Goal: Transaction & Acquisition: Download file/media

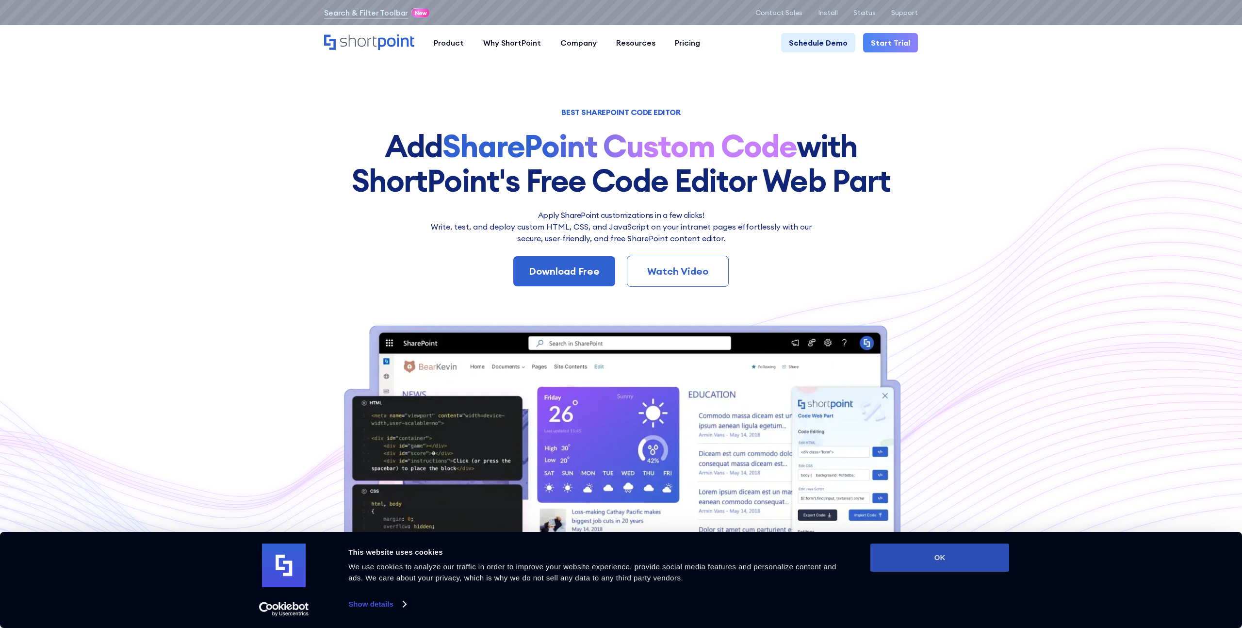
click at [953, 560] on button "OK" at bounding box center [939, 557] width 139 height 28
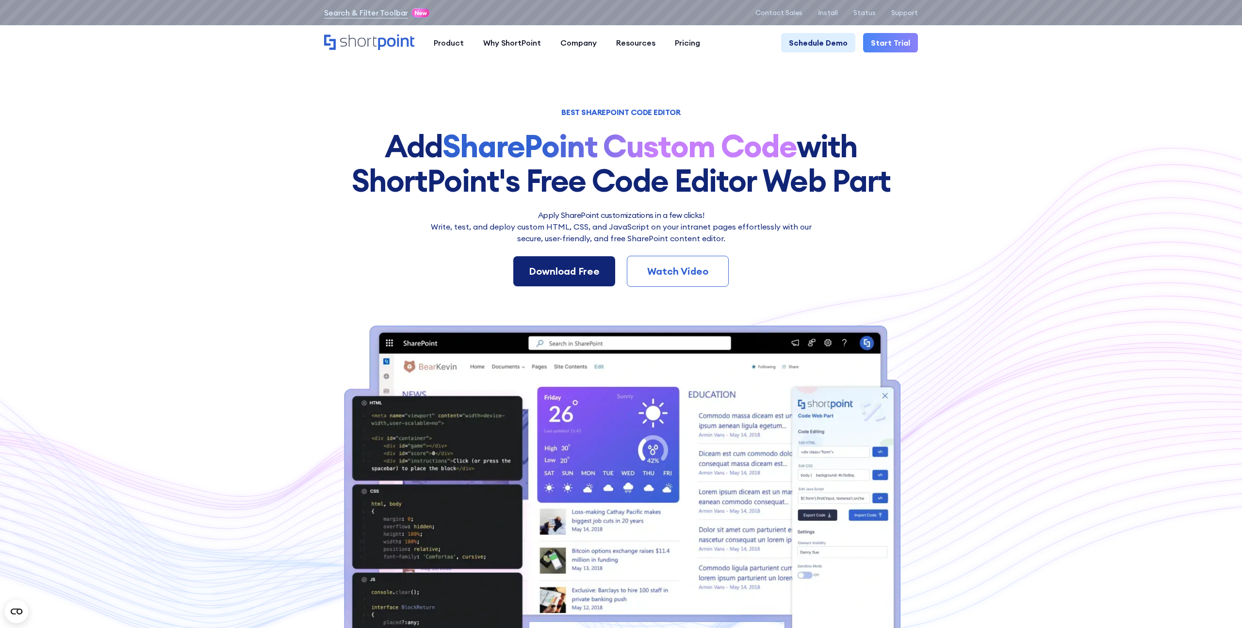
click at [558, 262] on link "Download Free" at bounding box center [564, 271] width 102 height 30
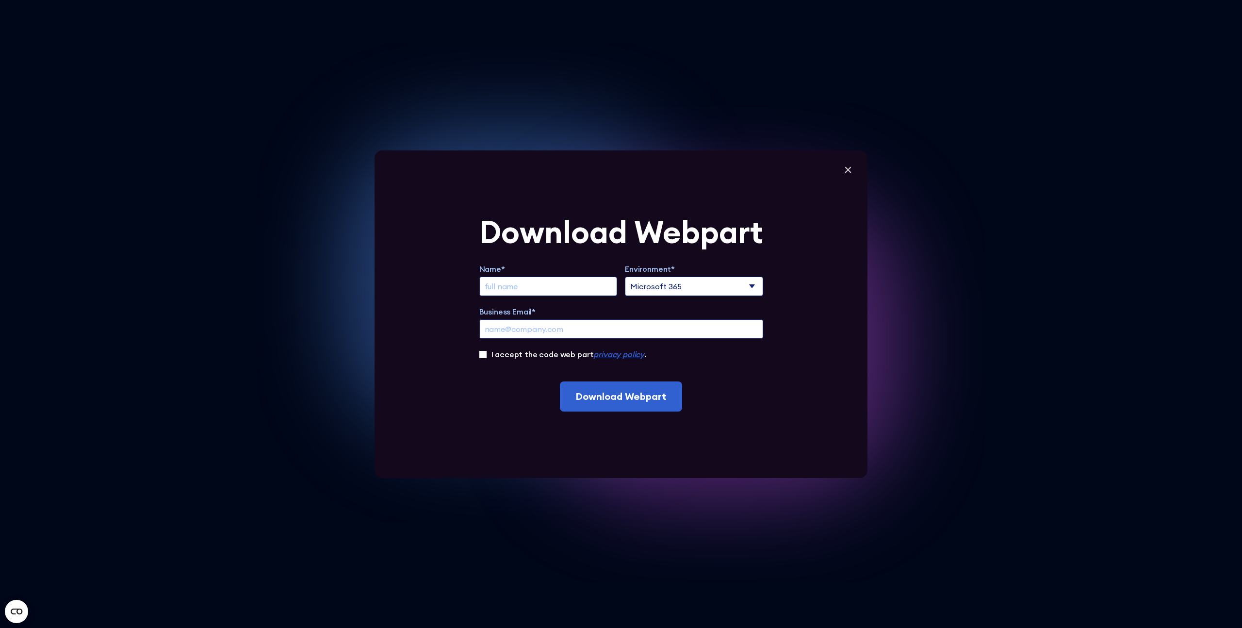
click at [672, 295] on select "Microsoft 365 SharePoint Online SharePoint 2019 (On-Premise)" at bounding box center [694, 286] width 138 height 19
click at [690, 281] on select "Microsoft 365 SharePoint Online SharePoint 2019 (On-Premise)" at bounding box center [694, 286] width 138 height 19
select select "SharePoint Online"
click at [625, 277] on select "Microsoft 365 SharePoint Online SharePoint 2019 (On-Premise)" at bounding box center [694, 286] width 138 height 19
click at [538, 286] on input "Extend Trial" at bounding box center [548, 286] width 138 height 19
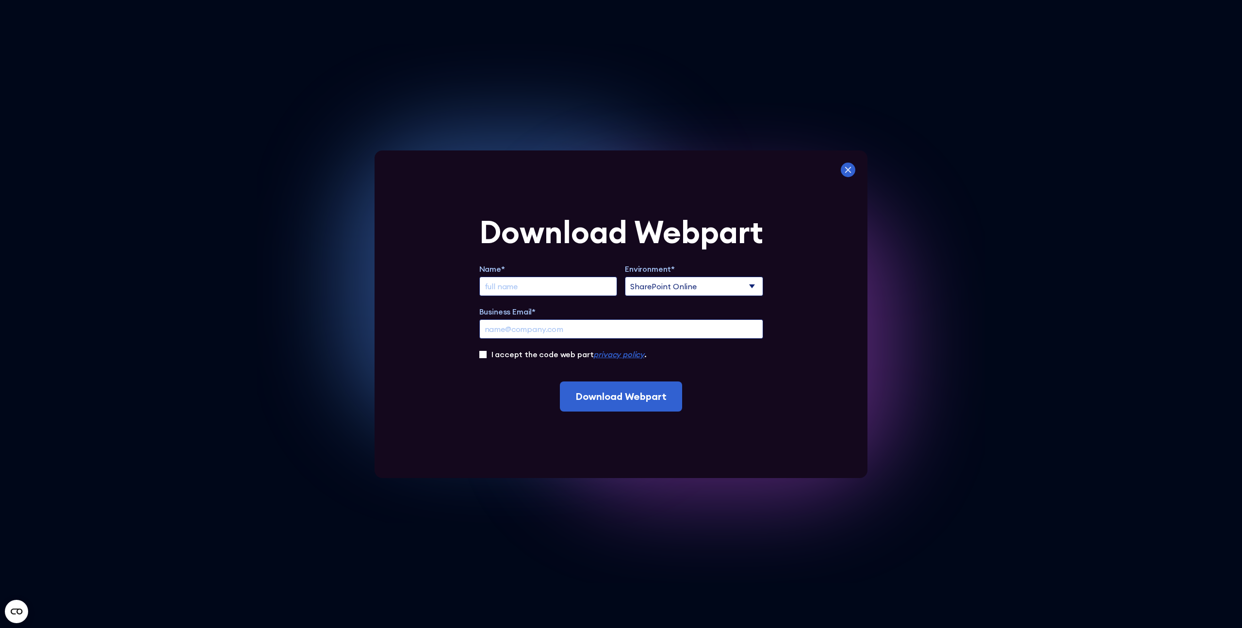
click at [849, 174] on icon at bounding box center [848, 170] width 15 height 15
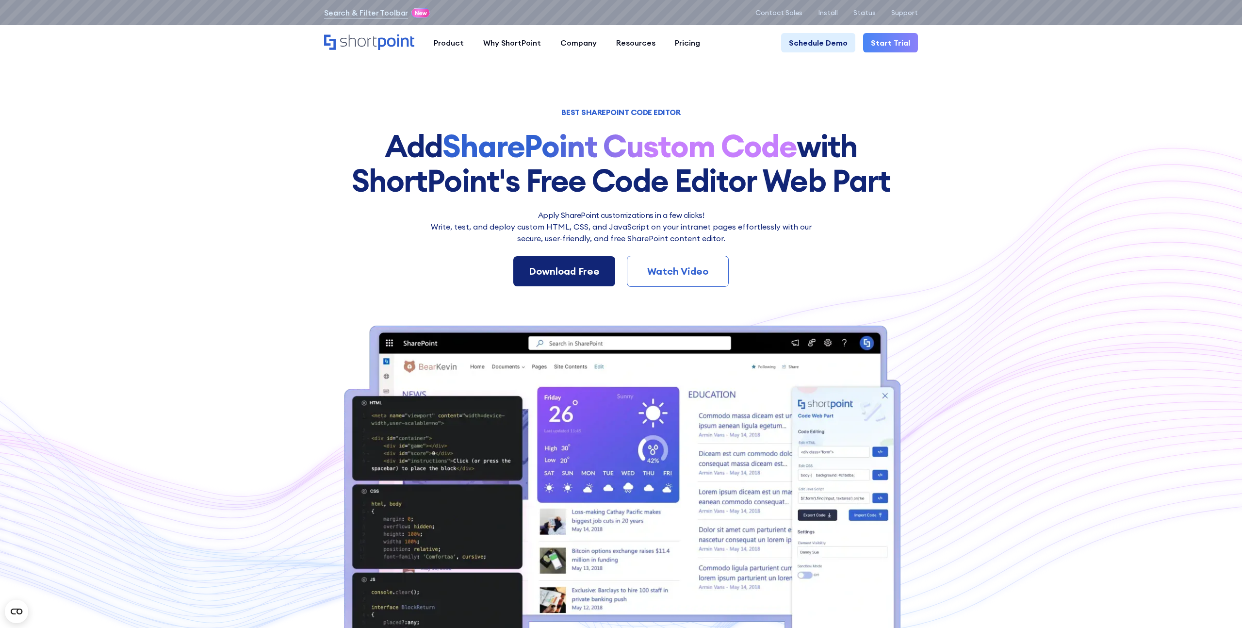
click at [585, 273] on div "Download Free" at bounding box center [564, 271] width 71 height 15
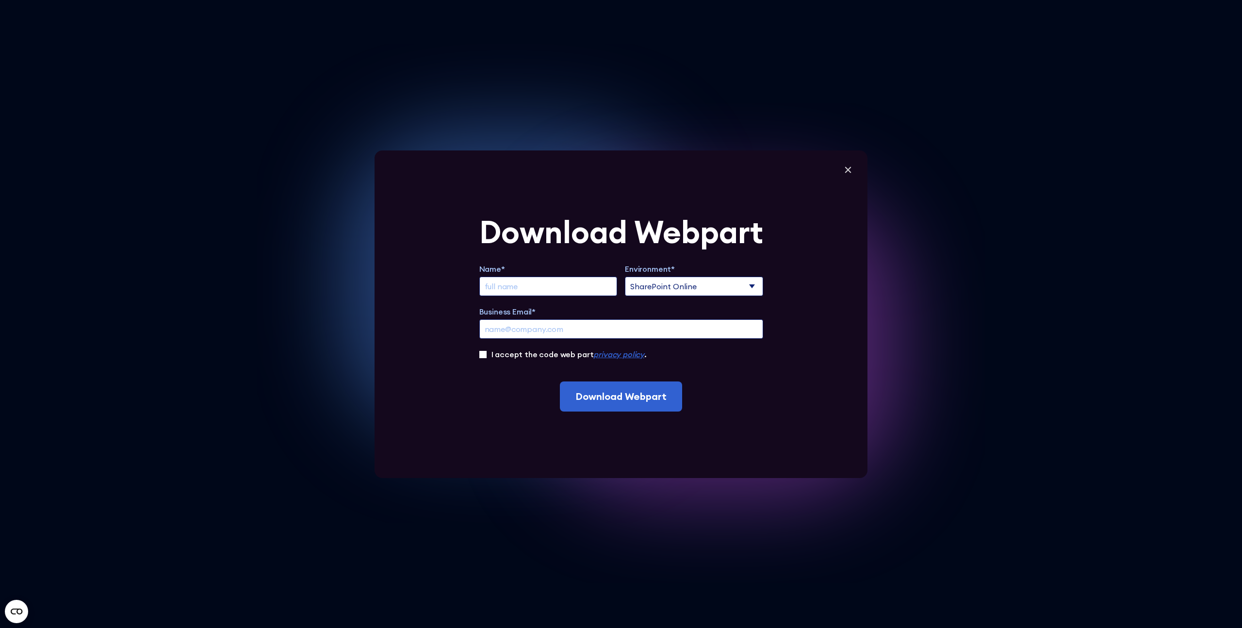
click at [563, 285] on input "Extend Trial" at bounding box center [548, 286] width 138 height 19
type input "[PERSON_NAME]"
click at [513, 328] on input "Business Email*" at bounding box center [621, 328] width 284 height 19
type input "[EMAIL_ADDRESS][PERSON_NAME][DOMAIN_NAME]"
click at [483, 357] on input "I accept the code web part privacy policy ." at bounding box center [482, 354] width 7 height 7
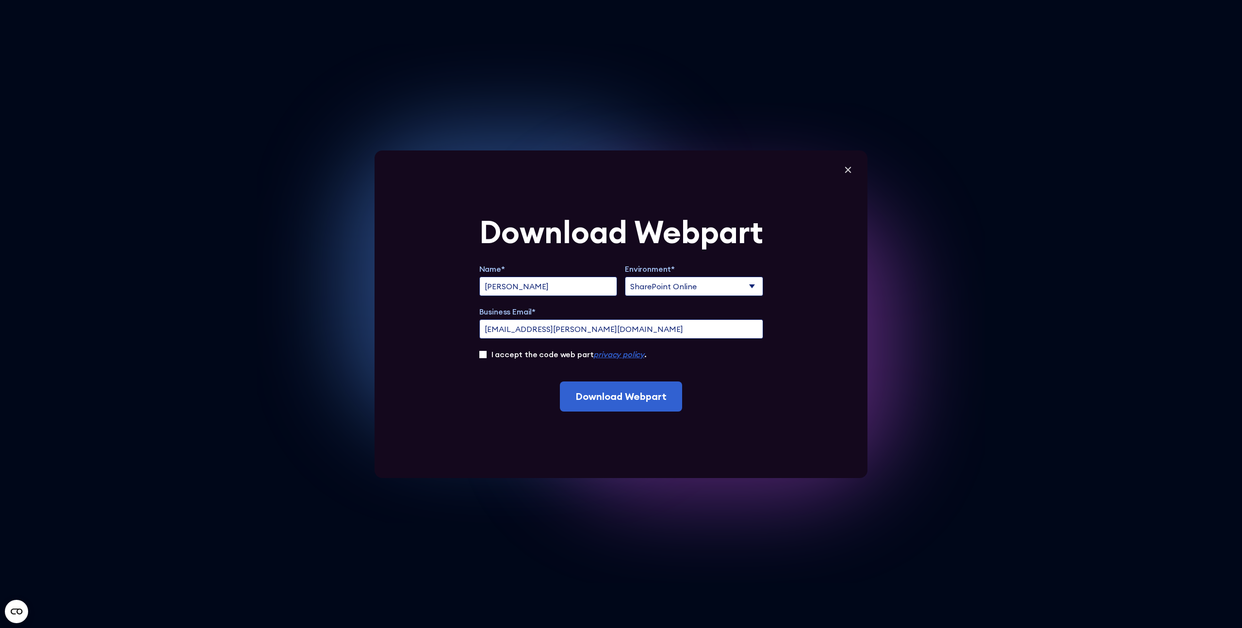
checkbox input "true"
click at [601, 400] on input "Download Webpart" at bounding box center [621, 396] width 122 height 30
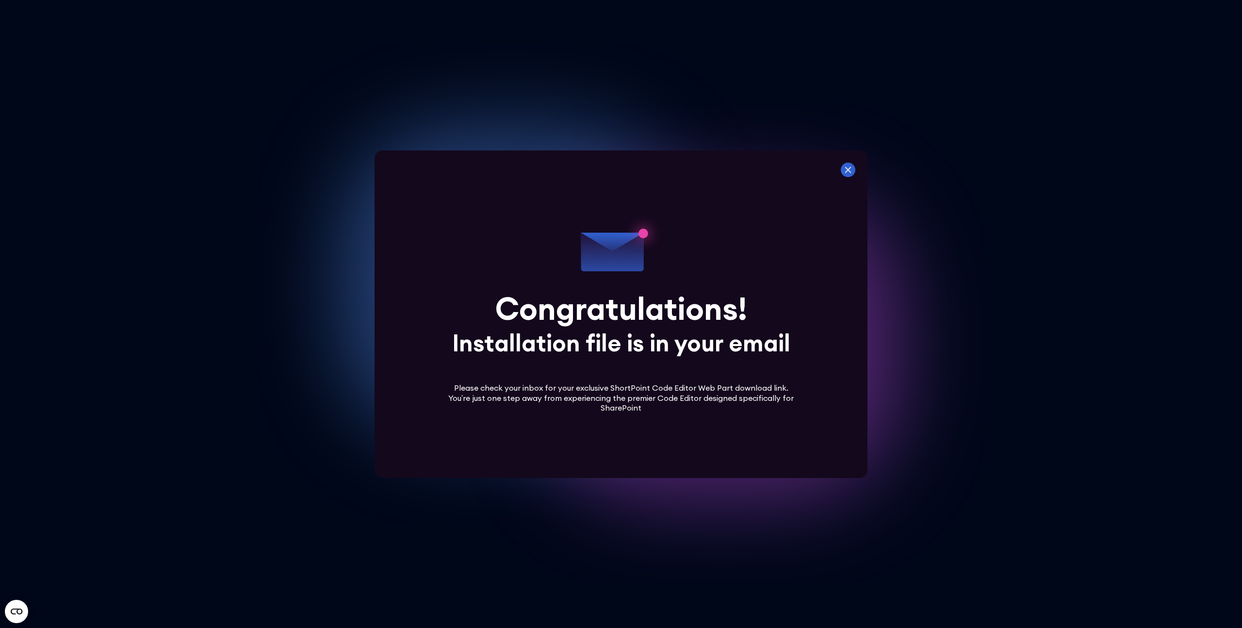
click at [853, 169] on icon at bounding box center [848, 170] width 15 height 15
